Goal: Transaction & Acquisition: Purchase product/service

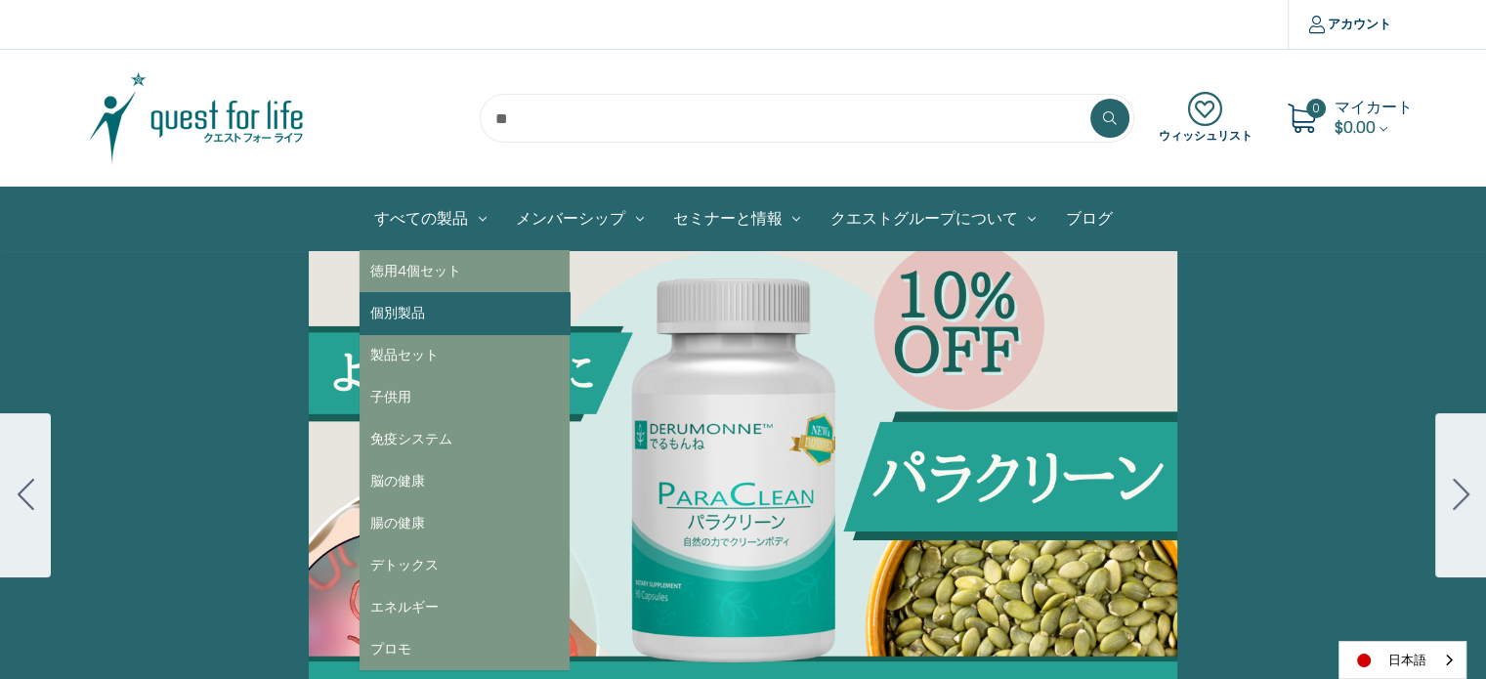
click at [401, 308] on link "個別製品" at bounding box center [464, 313] width 210 height 42
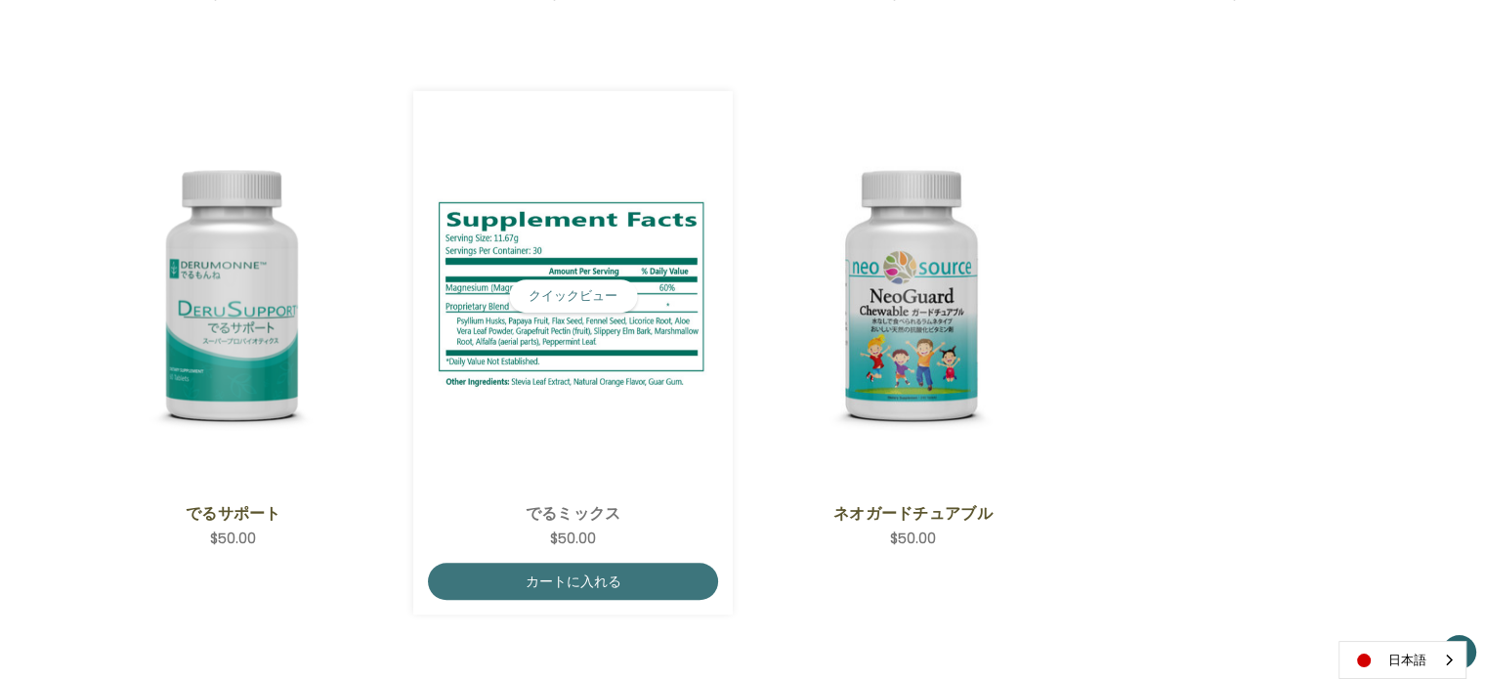
scroll to position [879, 0]
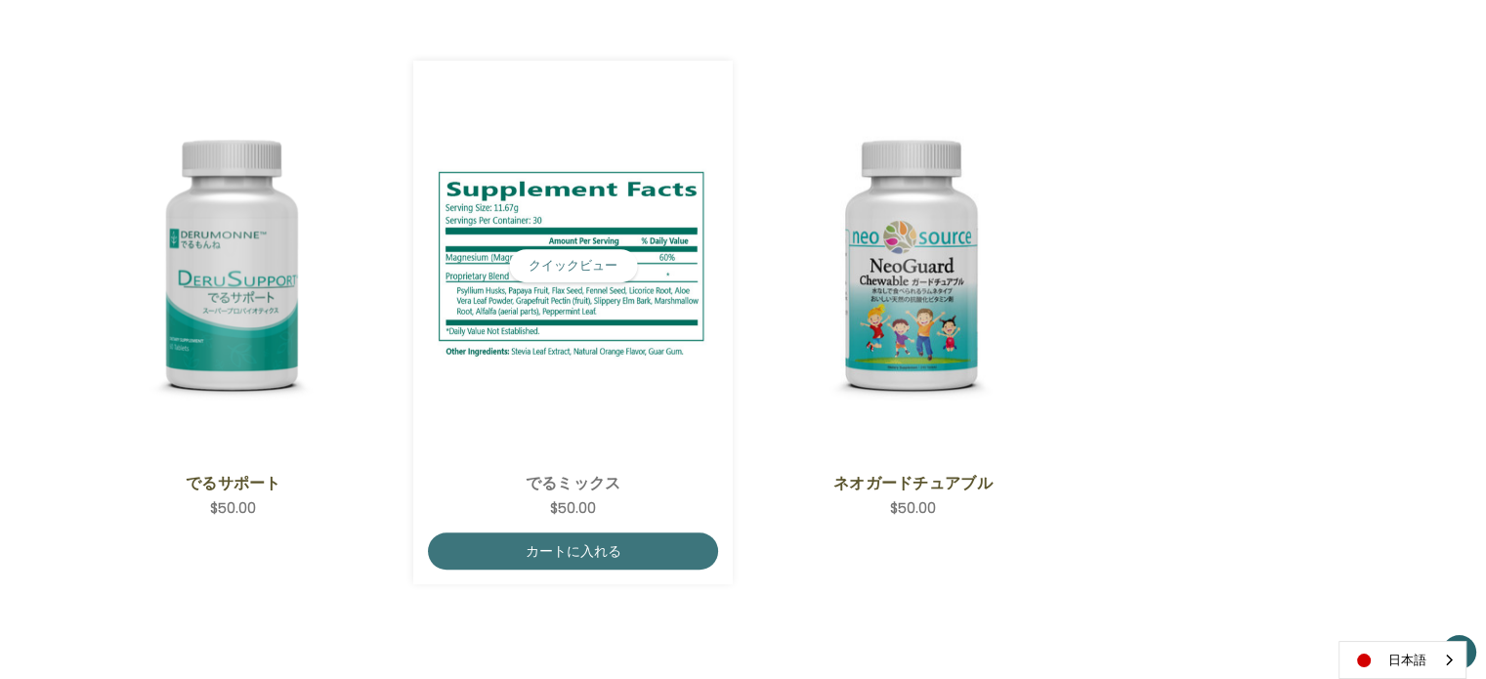
click at [614, 354] on img "DeruMix,$50.00\a" at bounding box center [573, 266] width 290 height 204
